Goal: Find specific page/section: Find specific page/section

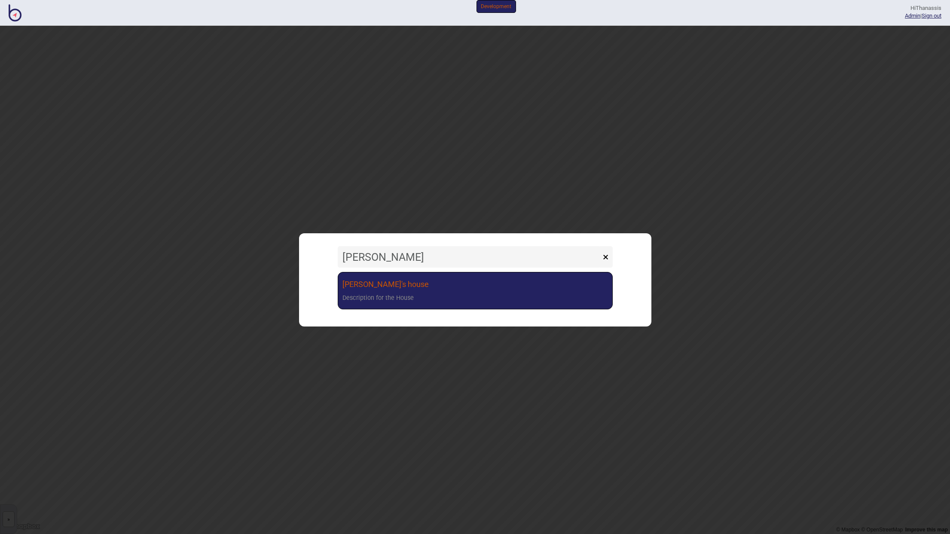
type input "[PERSON_NAME]"
click at [376, 279] on link "[PERSON_NAME]'s house Description for the House" at bounding box center [475, 290] width 275 height 37
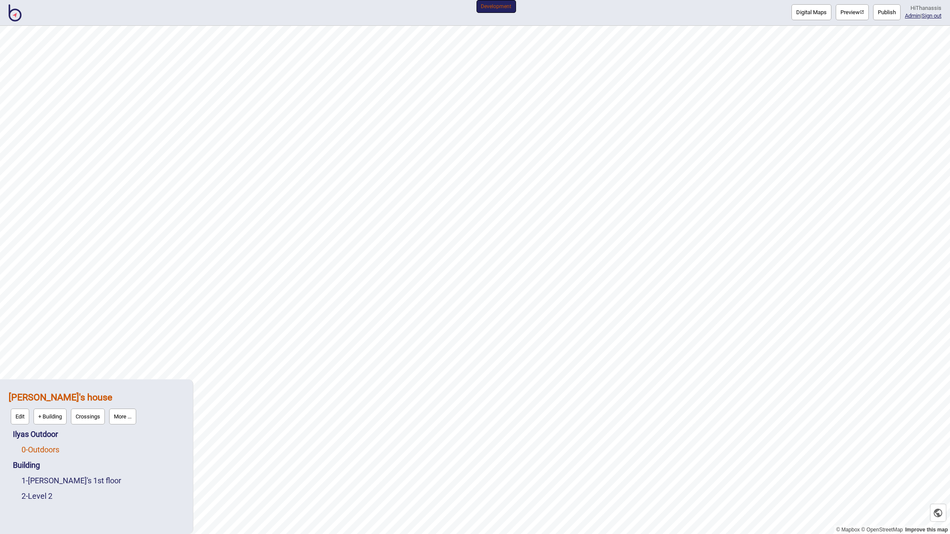
click at [49, 445] on link "0 - Outdoors" at bounding box center [40, 449] width 38 height 9
click at [32, 450] on button "Edit" at bounding box center [33, 447] width 18 height 16
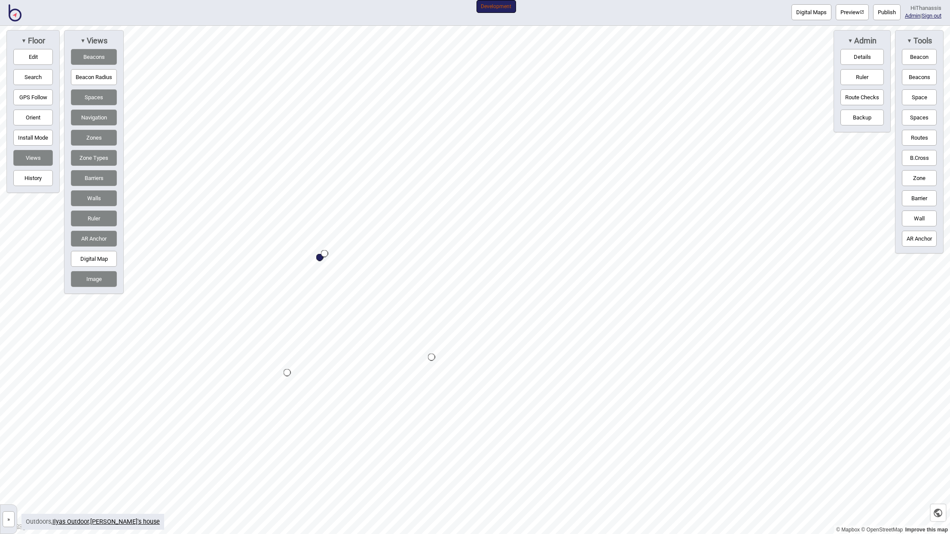
click at [13, 517] on button "»" at bounding box center [9, 519] width 12 height 16
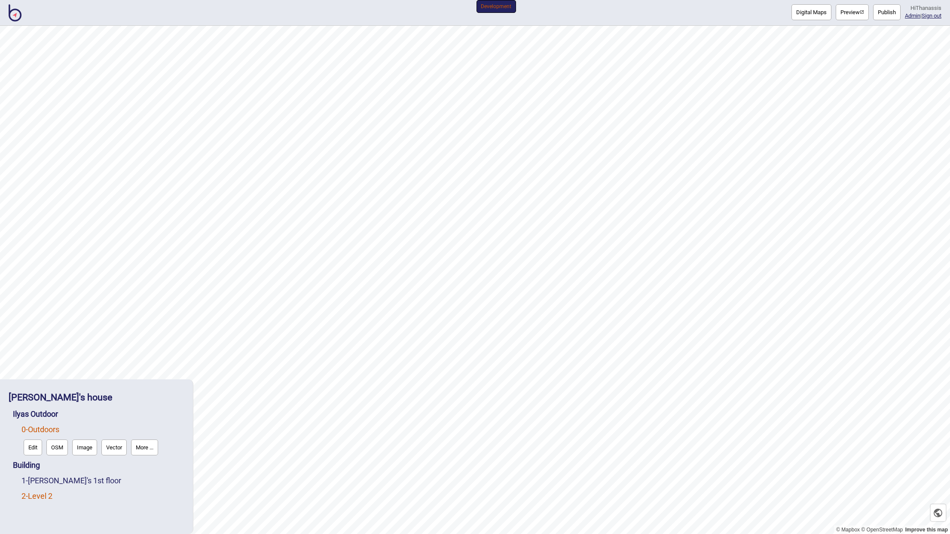
click at [46, 496] on link "2 - Level 2" at bounding box center [36, 495] width 31 height 9
click at [30, 491] on button "Edit" at bounding box center [33, 494] width 18 height 16
